Goal: Information Seeking & Learning: Learn about a topic

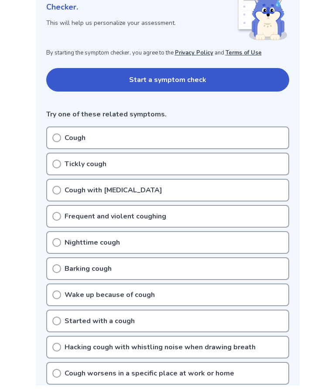
scroll to position [135, 0]
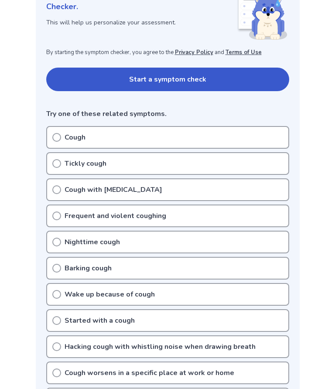
click at [60, 188] on icon at bounding box center [56, 189] width 9 height 9
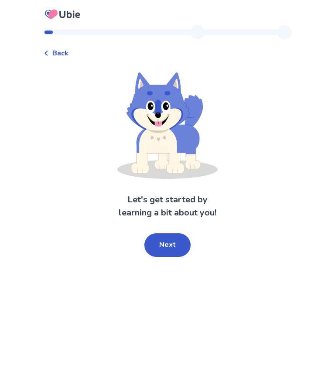
click at [162, 250] on button "Next" at bounding box center [167, 245] width 46 height 24
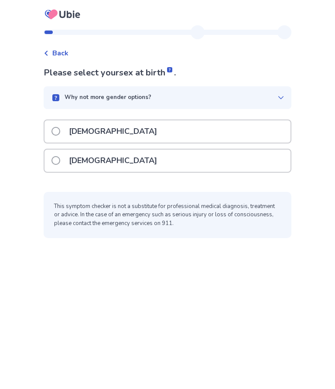
click at [57, 157] on label "Female" at bounding box center [106, 161] width 111 height 22
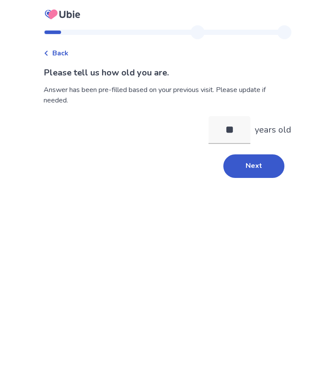
click at [235, 129] on input "**" at bounding box center [230, 130] width 42 height 28
type input "**"
click at [258, 169] on button "Next" at bounding box center [253, 166] width 61 height 24
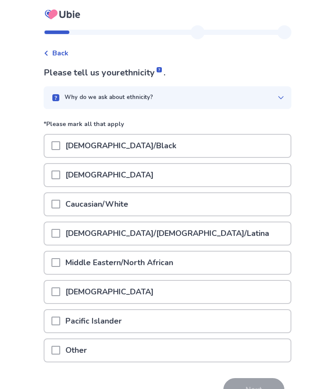
click at [60, 205] on span at bounding box center [55, 204] width 9 height 9
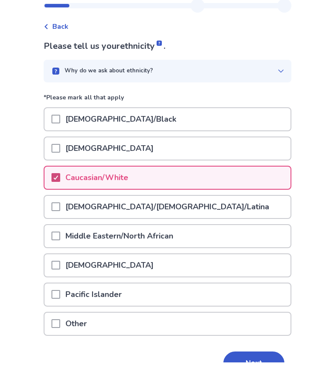
scroll to position [17, 0]
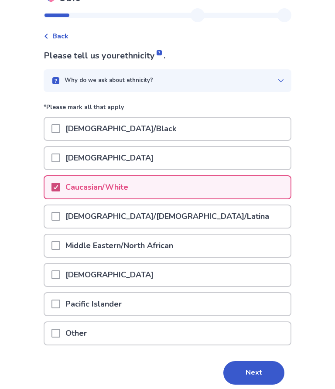
click at [257, 377] on button "Next" at bounding box center [253, 374] width 61 height 24
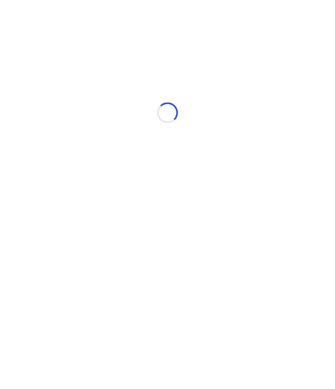
scroll to position [0, 0]
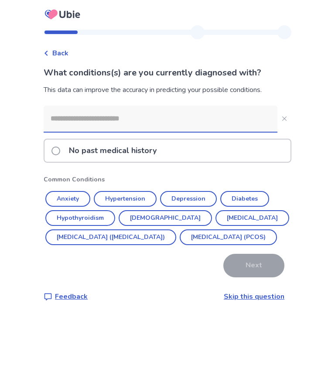
click at [316, 235] on div "Back What conditions(s) are you currently diagnosed with? This data can improve…" at bounding box center [167, 194] width 335 height 389
click at [67, 192] on button "Anxiety" at bounding box center [67, 199] width 45 height 16
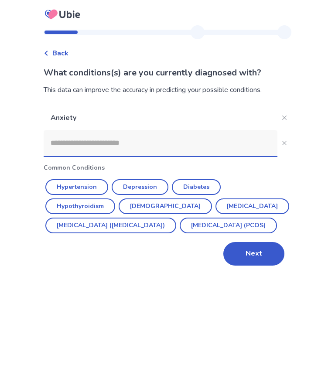
click at [255, 266] on button "Next" at bounding box center [253, 254] width 61 height 24
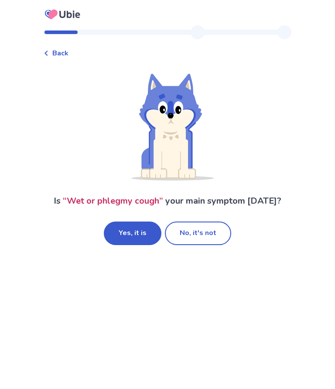
click at [130, 235] on button "Yes, it is" at bounding box center [133, 234] width 58 height 24
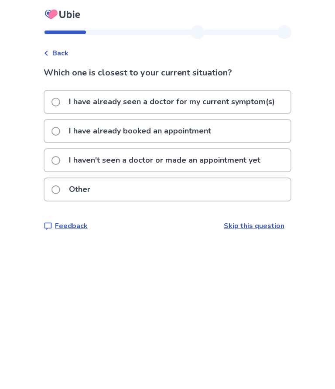
click at [64, 155] on label "I haven't seen a doctor or made an appointment yet" at bounding box center [158, 160] width 214 height 22
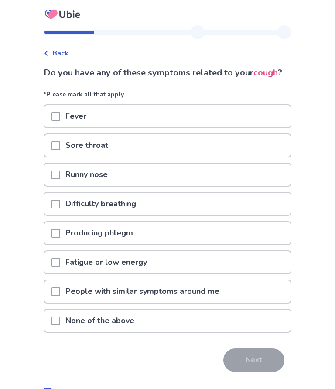
click at [60, 150] on span at bounding box center [55, 145] width 9 height 9
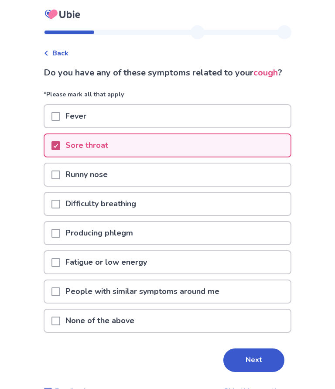
click at [60, 238] on span at bounding box center [55, 233] width 9 height 9
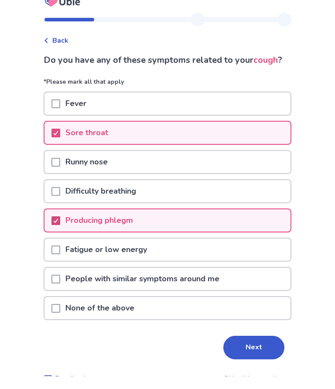
scroll to position [13, 0]
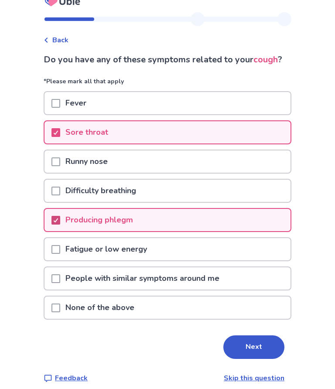
click at [256, 359] on button "Next" at bounding box center [253, 348] width 61 height 24
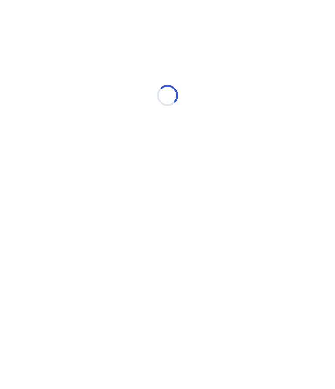
scroll to position [0, 0]
select select "*"
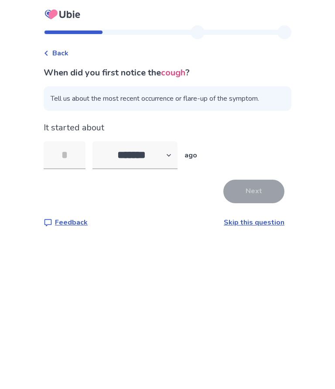
click at [75, 152] on input "tel" at bounding box center [65, 155] width 42 height 28
type input "*"
click at [256, 191] on button "Next" at bounding box center [253, 192] width 61 height 24
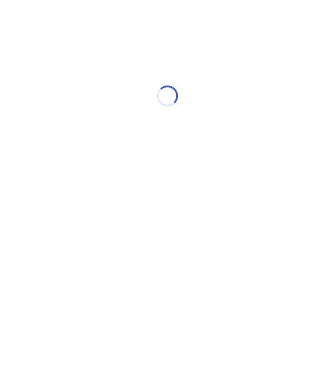
select select "*"
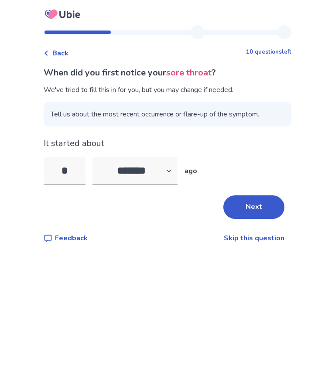
click at [75, 172] on input "*" at bounding box center [65, 171] width 42 height 28
type input "*"
click at [262, 212] on button "Next" at bounding box center [253, 207] width 61 height 24
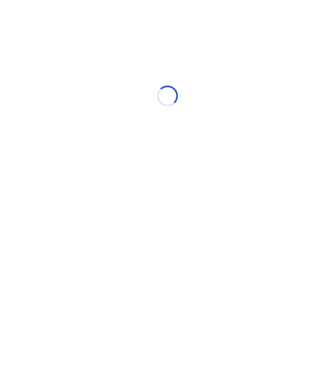
select select "*"
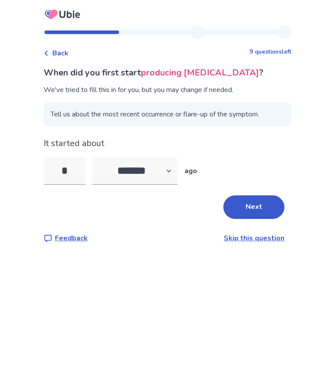
click at [73, 168] on input "*" at bounding box center [65, 171] width 42 height 28
type input "*"
click at [265, 209] on button "Next" at bounding box center [253, 207] width 61 height 24
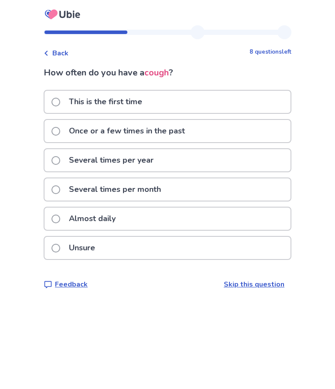
click at [67, 130] on label "Once or a few times in the past" at bounding box center [120, 131] width 139 height 22
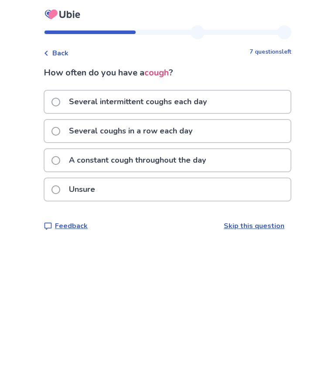
click at [66, 99] on label "Several intermittent coughs each day" at bounding box center [131, 102] width 161 height 22
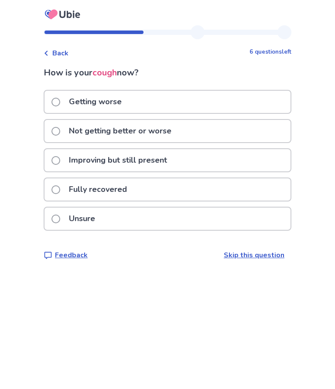
click at [66, 100] on label "Getting worse" at bounding box center [88, 102] width 75 height 22
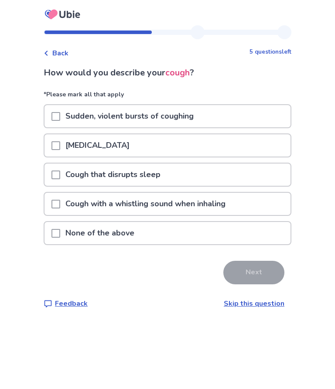
click at [60, 170] on div at bounding box center [55, 175] width 9 height 22
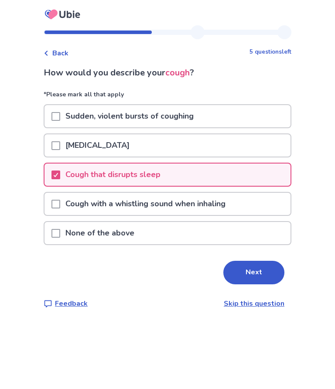
click at [60, 115] on span at bounding box center [55, 116] width 9 height 9
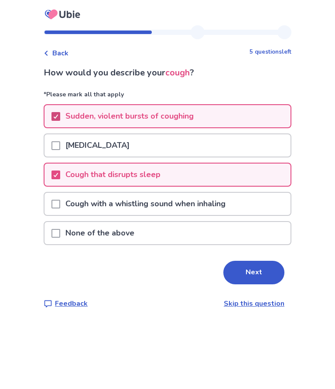
click at [262, 273] on button "Next" at bounding box center [253, 273] width 61 height 24
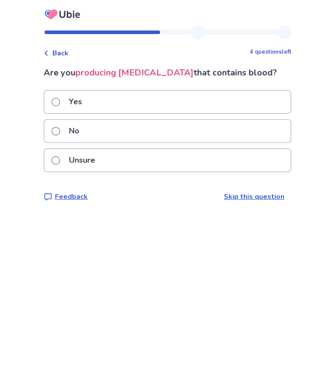
click at [58, 131] on span at bounding box center [55, 131] width 9 height 9
click at [70, 128] on p "No" at bounding box center [74, 131] width 21 height 22
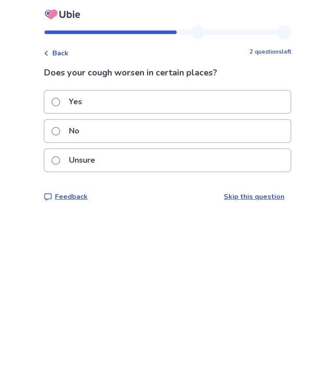
click at [66, 130] on label "No" at bounding box center [67, 131] width 33 height 22
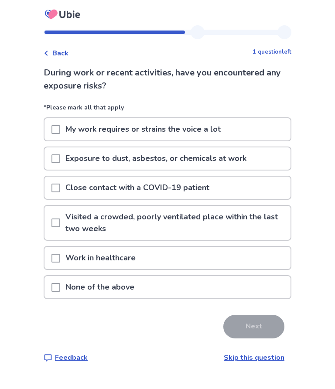
click at [60, 132] on span at bounding box center [55, 129] width 9 height 9
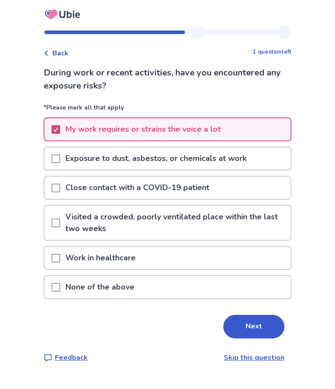
click at [264, 328] on button "Next" at bounding box center [253, 327] width 61 height 24
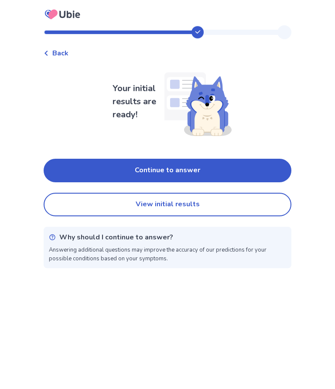
click at [87, 170] on button "Continue to answer" at bounding box center [168, 171] width 248 height 24
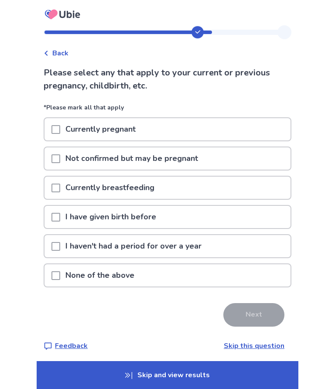
click at [60, 212] on div at bounding box center [55, 217] width 9 height 22
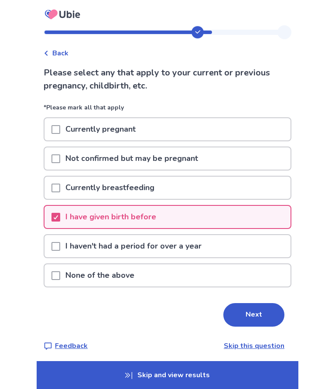
click at [257, 318] on button "Next" at bounding box center [253, 315] width 61 height 24
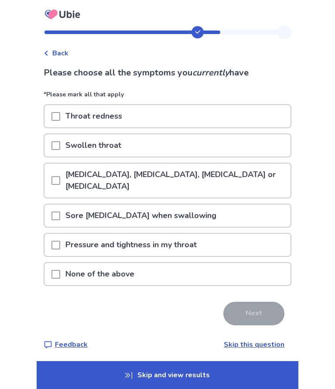
click at [60, 273] on span at bounding box center [55, 274] width 9 height 9
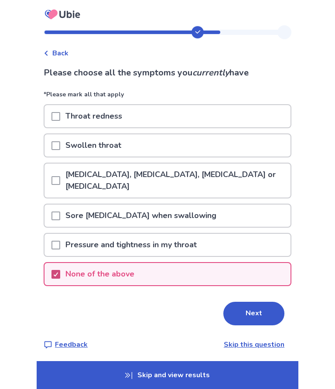
click at [255, 317] on button "Next" at bounding box center [253, 314] width 61 height 24
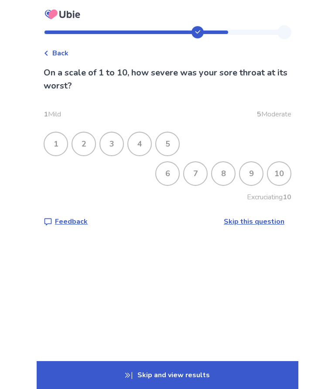
click at [143, 148] on div "4" at bounding box center [139, 144] width 23 height 23
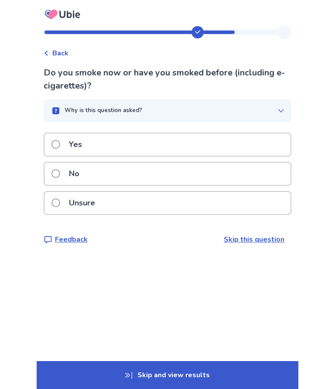
click at [62, 168] on label "No" at bounding box center [67, 174] width 33 height 22
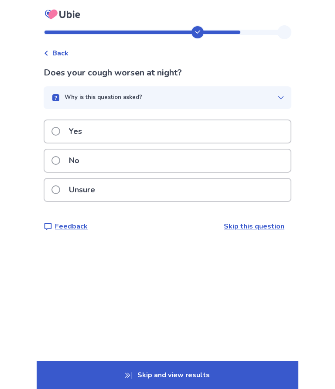
click at [60, 129] on span at bounding box center [55, 131] width 9 height 9
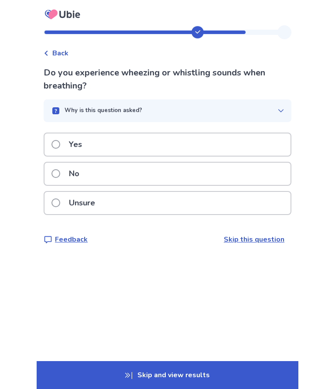
click at [60, 171] on span at bounding box center [55, 173] width 9 height 9
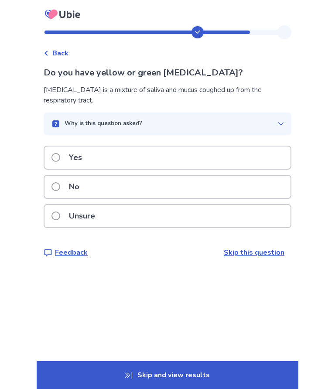
click at [60, 185] on span at bounding box center [55, 186] width 9 height 9
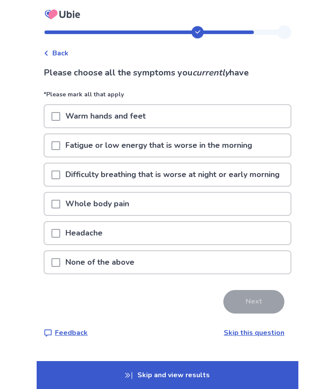
click at [60, 116] on span at bounding box center [55, 116] width 9 height 9
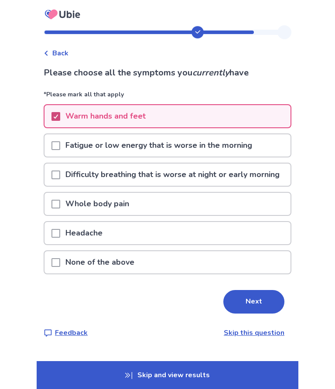
click at [60, 144] on span at bounding box center [55, 145] width 9 height 9
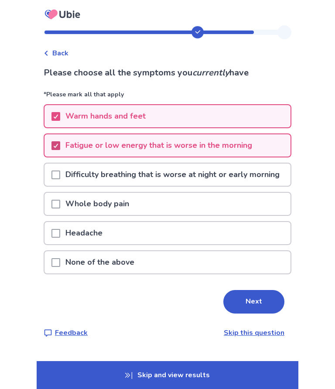
click at [262, 309] on button "Next" at bounding box center [253, 302] width 61 height 24
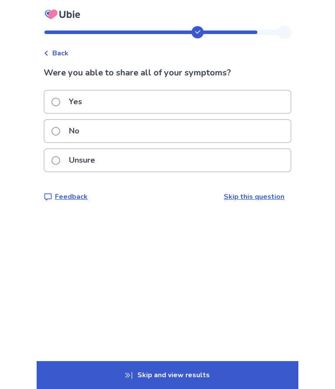
click at [60, 102] on span at bounding box center [55, 102] width 9 height 9
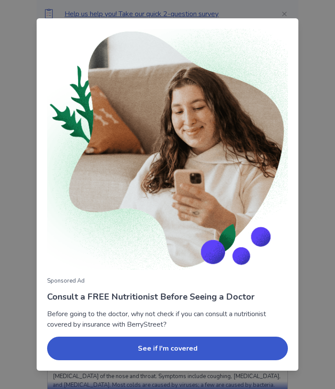
scroll to position [13, 0]
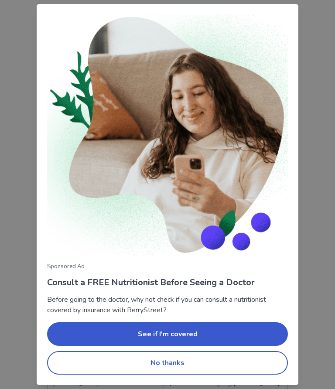
click at [253, 375] on button "No thanks" at bounding box center [167, 363] width 241 height 24
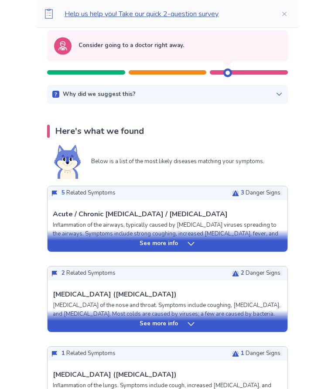
scroll to position [88, 0]
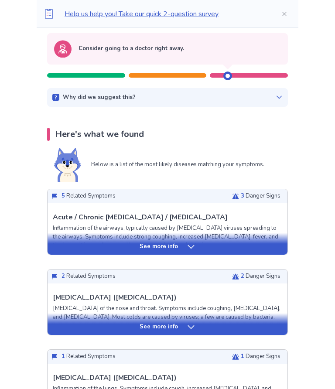
click at [89, 246] on div "See more info" at bounding box center [168, 247] width 240 height 9
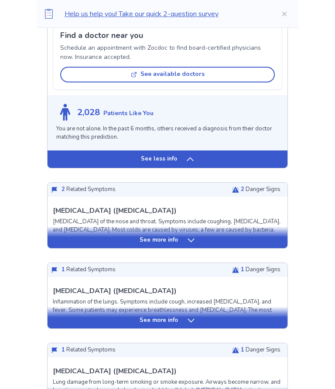
scroll to position [736, 0]
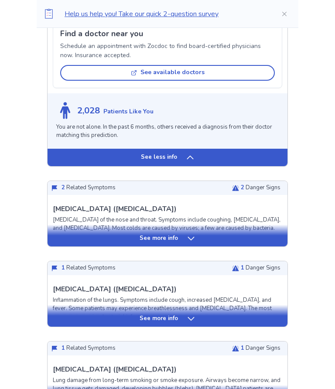
click at [92, 235] on div "See more info" at bounding box center [168, 239] width 240 height 9
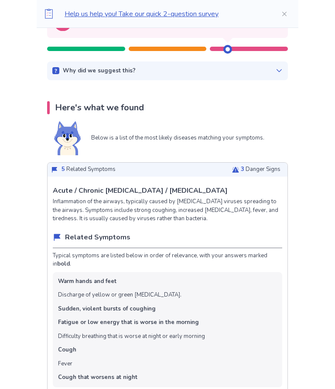
scroll to position [0, 0]
